Goal: Check status: Check status

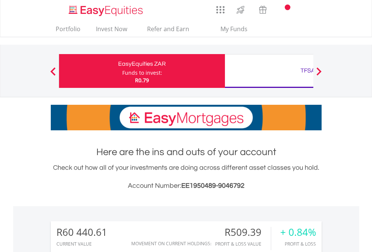
scroll to position [72, 118]
click at [122, 71] on div "Funds to invest:" at bounding box center [142, 73] width 40 height 8
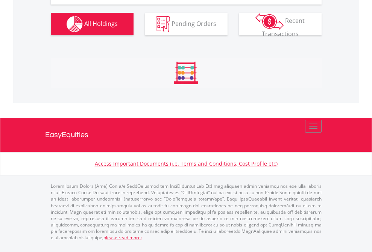
scroll to position [72, 118]
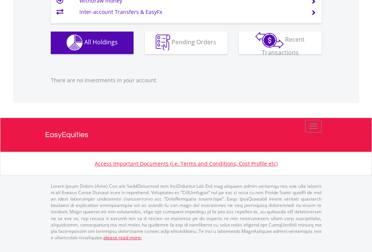
scroll to position [72, 118]
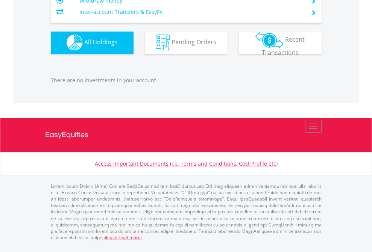
scroll to position [72, 118]
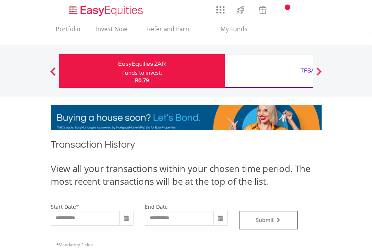
type input "**********"
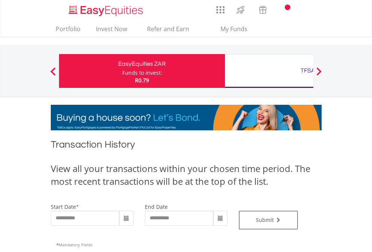
type input "**********"
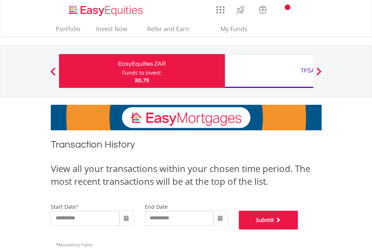
click at [298, 230] on button "Submit" at bounding box center [268, 220] width 59 height 19
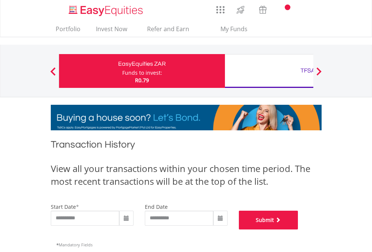
scroll to position [305, 0]
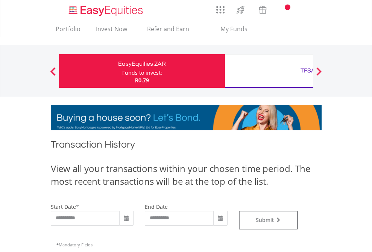
click at [269, 71] on div "TFSA" at bounding box center [307, 70] width 157 height 11
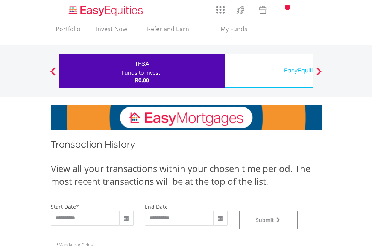
type input "**********"
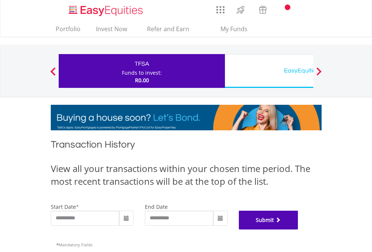
click at [298, 230] on button "Submit" at bounding box center [268, 220] width 59 height 19
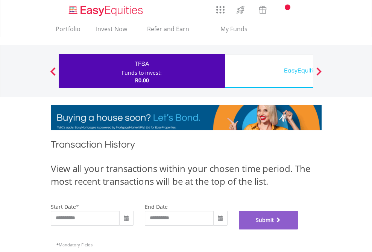
scroll to position [305, 0]
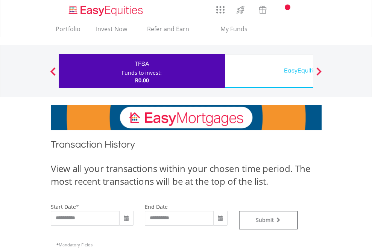
click at [269, 71] on div "EasyEquities USD" at bounding box center [307, 70] width 157 height 11
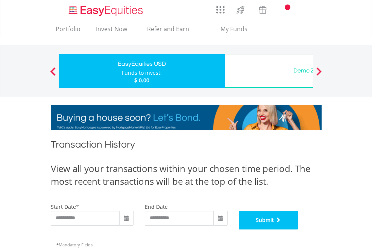
click at [298, 230] on button "Submit" at bounding box center [268, 220] width 59 height 19
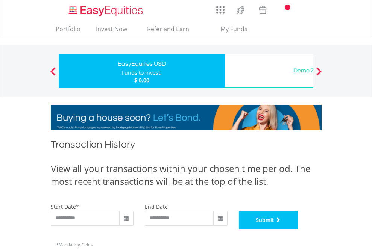
scroll to position [305, 0]
